Goal: Book appointment/travel/reservation

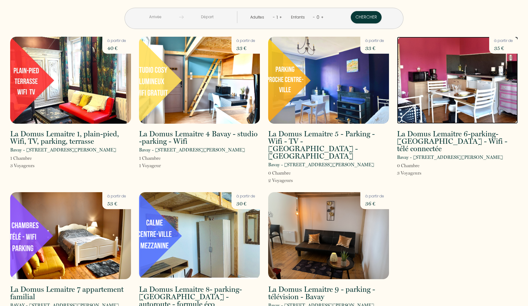
click at [457, 105] on img at bounding box center [457, 80] width 121 height 87
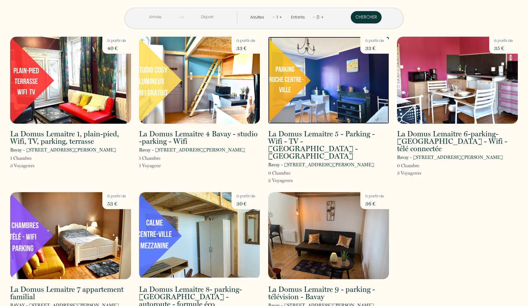
click at [351, 121] on img at bounding box center [328, 80] width 121 height 87
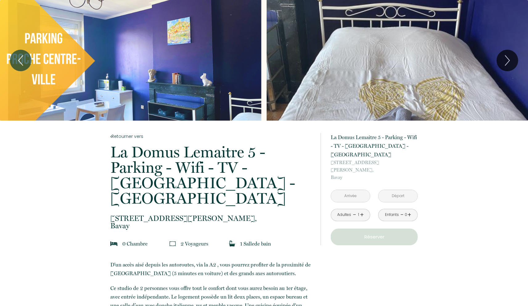
click at [353, 190] on input "text" at bounding box center [350, 196] width 39 height 12
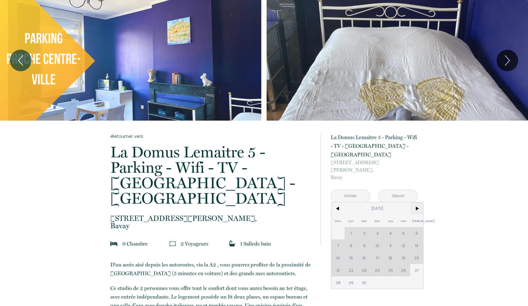
click at [416, 202] on span ">" at bounding box center [416, 208] width 13 height 12
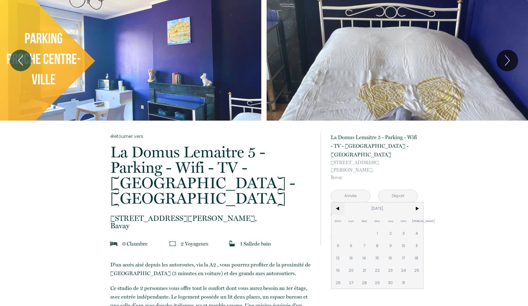
click at [337, 202] on span "<" at bounding box center [337, 208] width 13 height 12
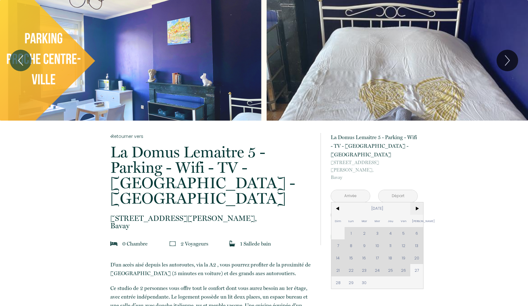
click at [419, 202] on span ">" at bounding box center [416, 208] width 13 height 12
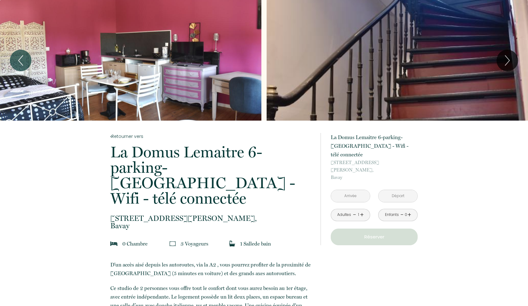
click at [350, 190] on input "text" at bounding box center [350, 196] width 39 height 12
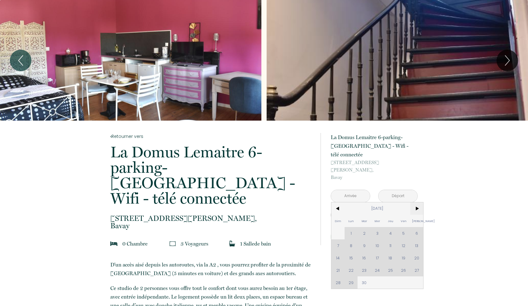
click at [418, 202] on span ">" at bounding box center [416, 208] width 13 height 12
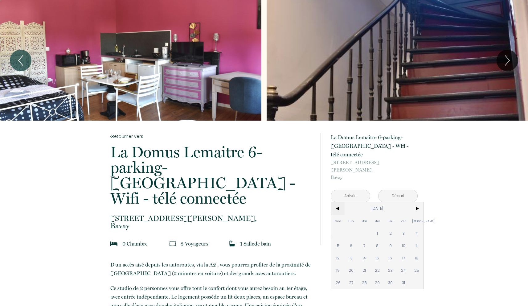
click at [336, 202] on span "<" at bounding box center [337, 208] width 13 height 12
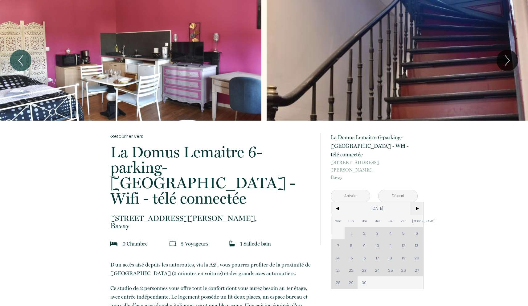
click at [415, 202] on span ">" at bounding box center [416, 208] width 13 height 12
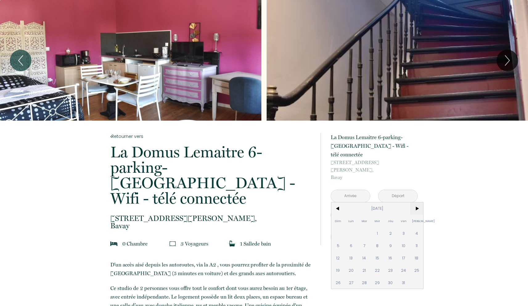
click at [415, 202] on span ">" at bounding box center [416, 208] width 13 height 12
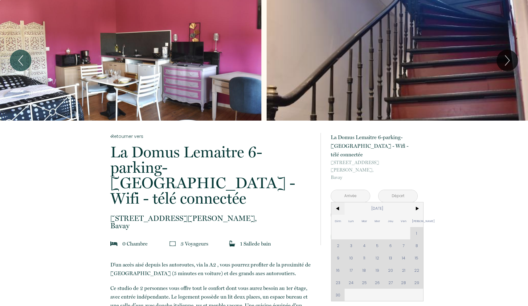
click at [337, 202] on span "<" at bounding box center [337, 208] width 13 height 12
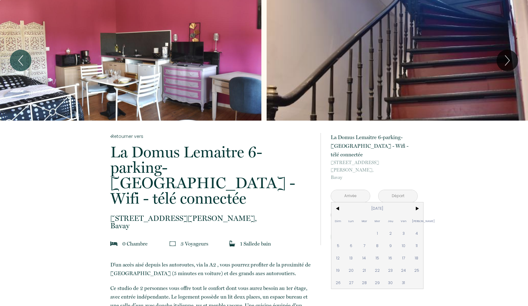
click at [300, 215] on span "[STREET_ADDRESS][PERSON_NAME]," at bounding box center [211, 218] width 202 height 7
